Goal: Task Accomplishment & Management: Use online tool/utility

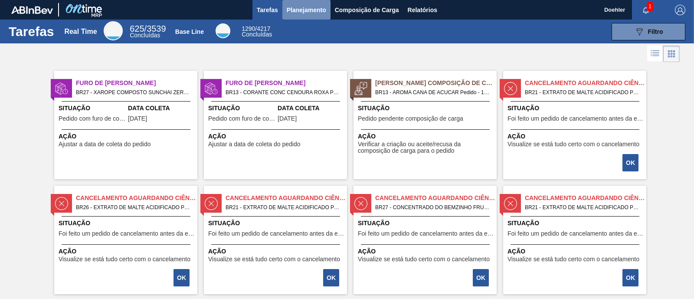
click at [298, 13] on span "Planejamento" at bounding box center [306, 10] width 39 height 10
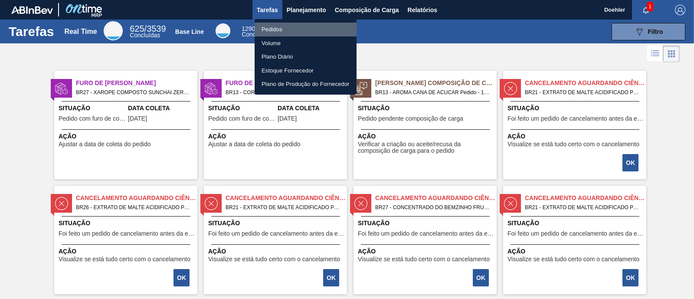
click at [271, 29] on li "Pedidos" at bounding box center [306, 30] width 102 height 14
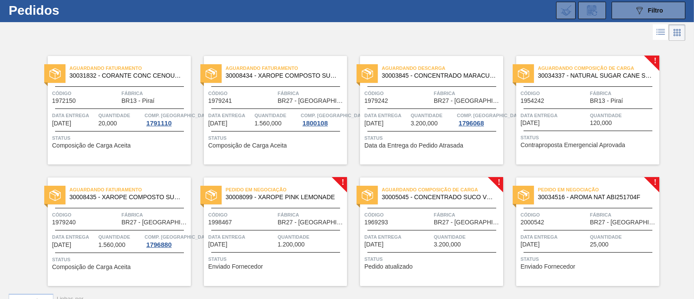
scroll to position [40, 0]
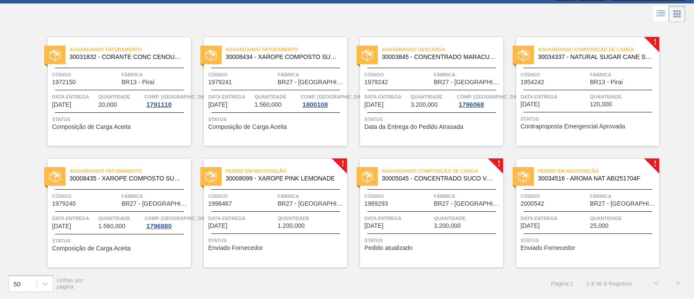
click at [304, 172] on span "Pedido em Negociação" at bounding box center [286, 171] width 121 height 9
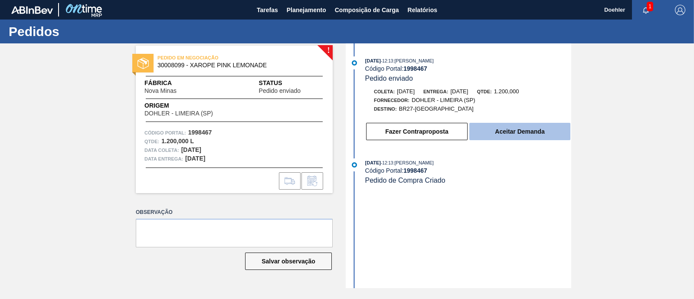
click at [526, 131] on button "Aceitar Demanda" at bounding box center [519, 131] width 101 height 17
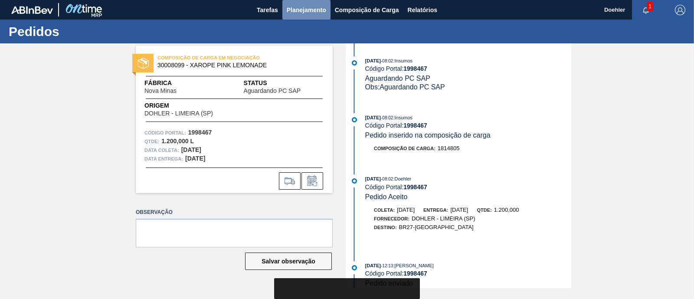
click at [311, 11] on span "Planejamento" at bounding box center [306, 10] width 39 height 10
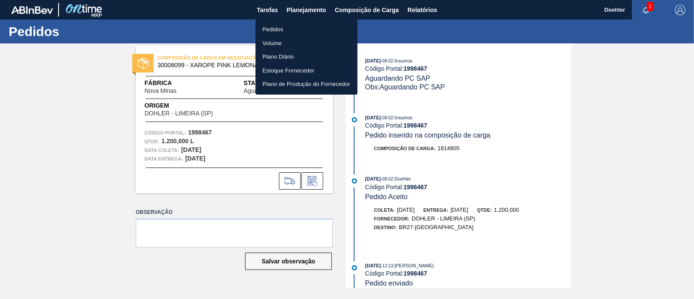
click at [286, 31] on li "Pedidos" at bounding box center [307, 30] width 102 height 14
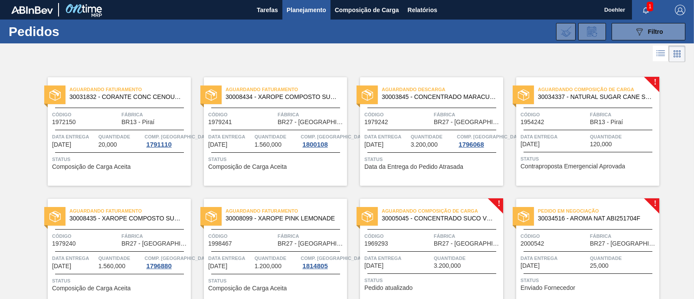
click at [619, 95] on span "30034337 - NATURAL SUGAR CANE S FLAVOURING" at bounding box center [595, 97] width 115 height 7
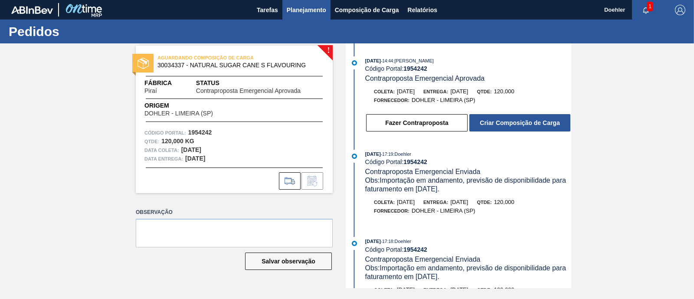
click at [297, 9] on span "Planejamento" at bounding box center [306, 10] width 39 height 10
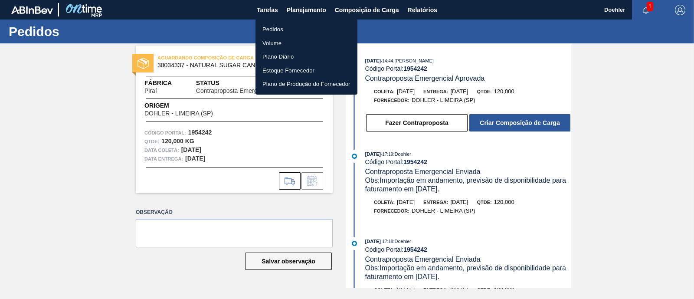
click at [284, 30] on li "Pedidos" at bounding box center [307, 30] width 102 height 14
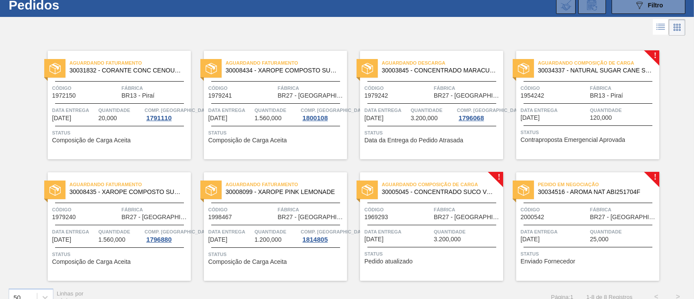
scroll to position [40, 0]
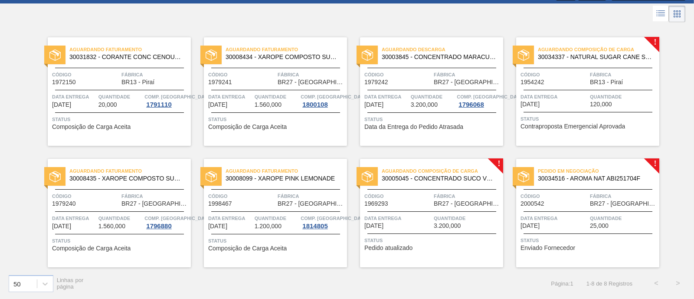
click at [594, 174] on span "Pedido em Negociação" at bounding box center [598, 171] width 121 height 9
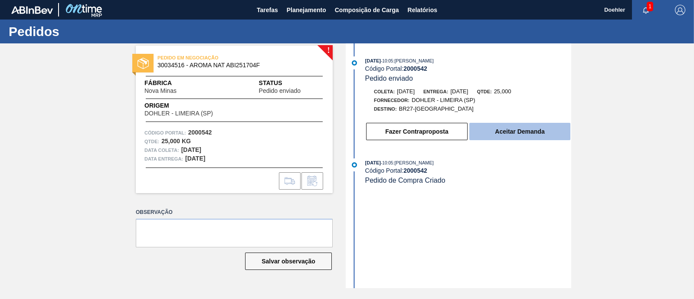
click at [535, 134] on button "Aceitar Demanda" at bounding box center [519, 131] width 101 height 17
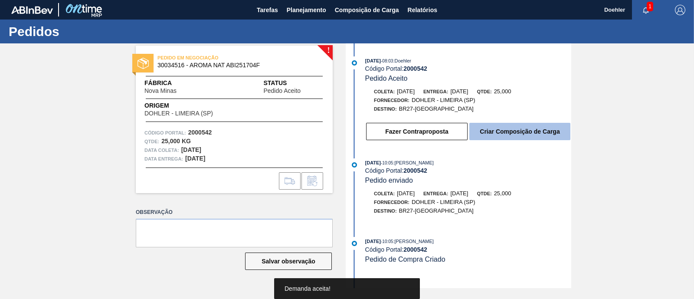
click at [522, 131] on button "Criar Composição de Carga" at bounding box center [519, 131] width 101 height 17
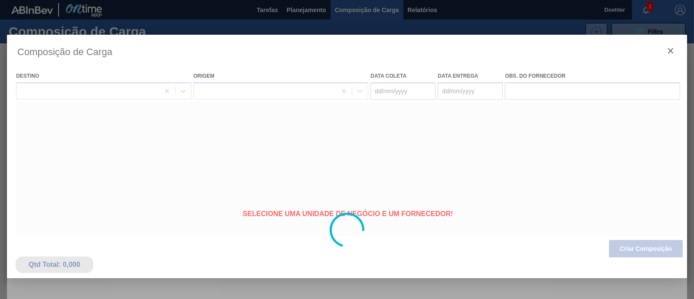
type coleta "[DATE]"
type entrega "[DATE]"
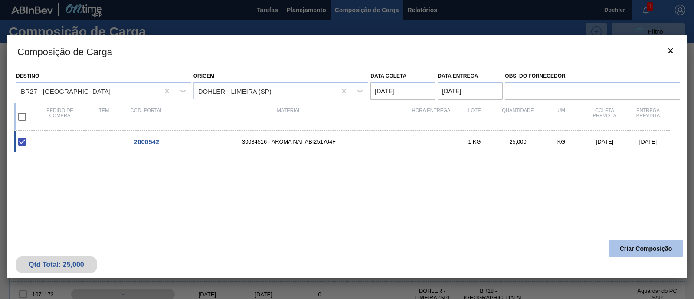
click at [645, 248] on button "Criar Composição" at bounding box center [646, 248] width 74 height 17
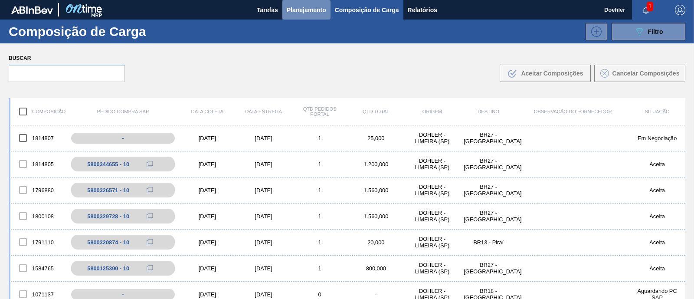
click at [299, 14] on span "Planejamento" at bounding box center [306, 10] width 39 height 10
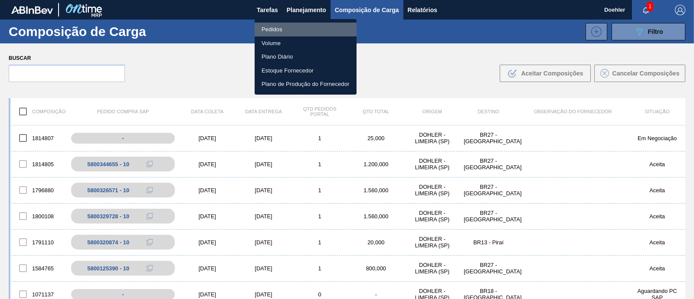
click at [282, 28] on li "Pedidos" at bounding box center [306, 30] width 102 height 14
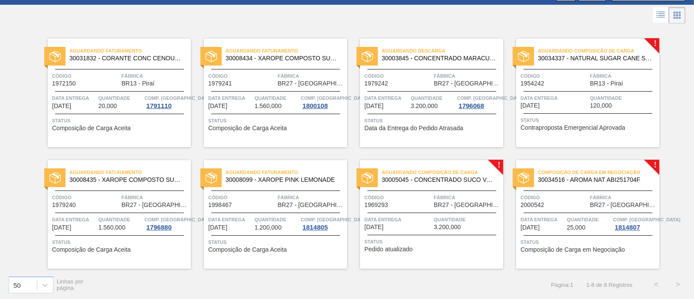
scroll to position [40, 0]
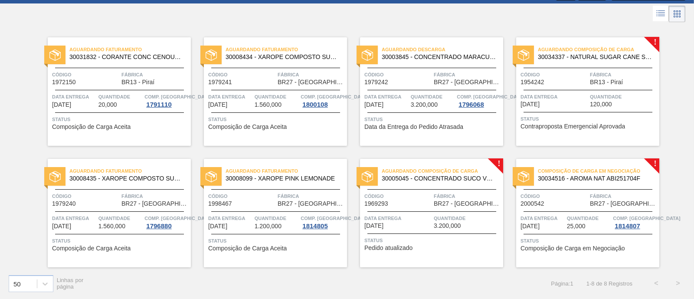
click at [607, 176] on span "30034516 - AROMA NAT ABI251704F" at bounding box center [595, 178] width 115 height 7
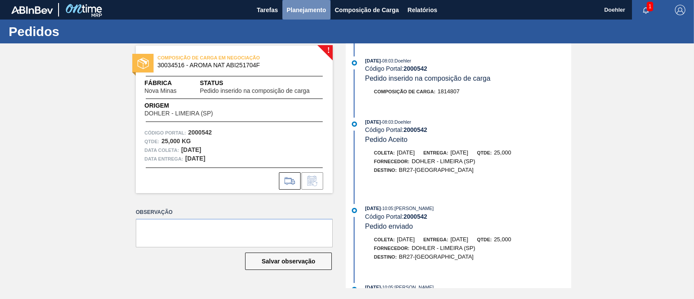
click at [306, 9] on span "Planejamento" at bounding box center [306, 10] width 39 height 10
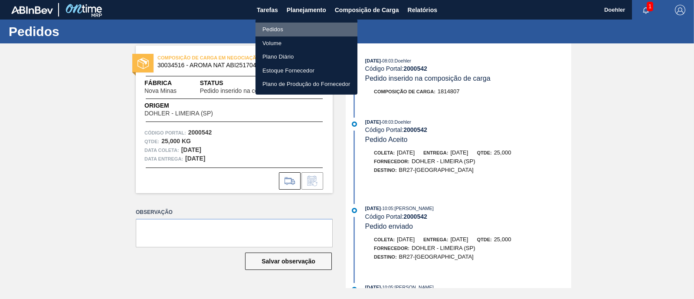
click at [281, 28] on li "Pedidos" at bounding box center [307, 30] width 102 height 14
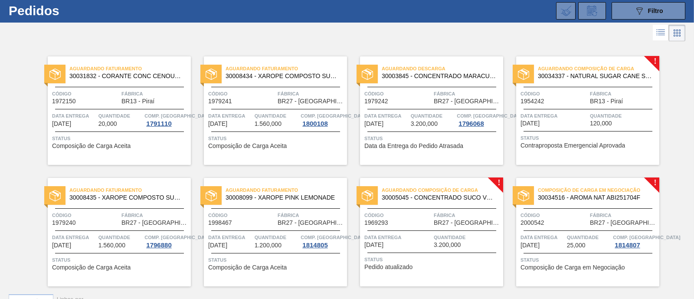
scroll to position [40, 0]
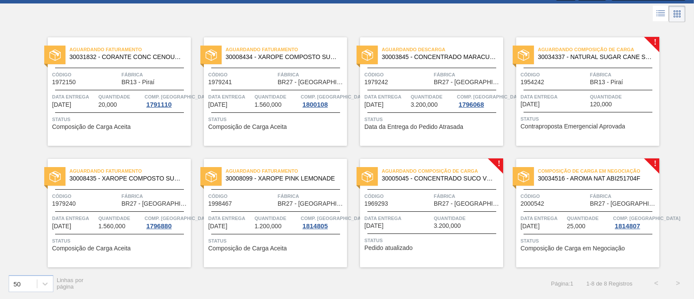
click at [283, 52] on span "Aguardando Faturamento" at bounding box center [286, 49] width 121 height 9
